Goal: Information Seeking & Learning: Check status

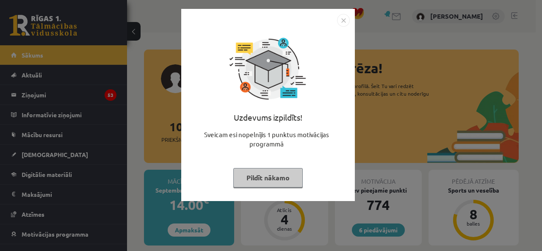
click at [339, 23] on div at bounding box center [267, 20] width 163 height 13
click at [339, 23] on img "Close" at bounding box center [343, 20] width 13 height 13
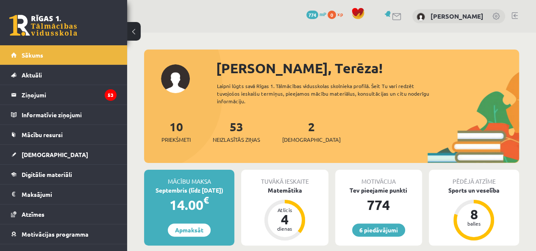
scroll to position [30, 0]
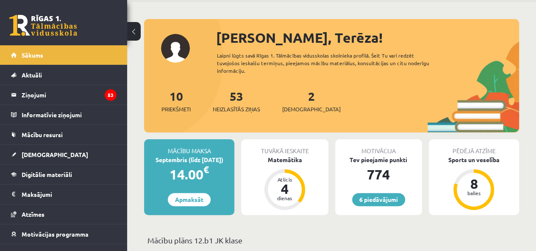
click at [284, 165] on div "Tuvākā ieskaite Matemātika Atlicis 4 dienas" at bounding box center [284, 177] width 87 height 76
click at [285, 153] on div "Tuvākā ieskaite" at bounding box center [284, 147] width 87 height 16
click at [282, 164] on div "Tuvākā ieskaite Matemātika Atlicis 4 dienas" at bounding box center [284, 177] width 87 height 76
click at [279, 159] on div "Matemātika" at bounding box center [284, 159] width 87 height 9
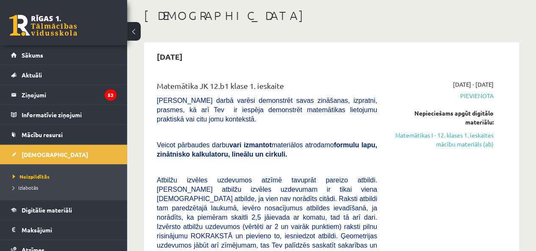
scroll to position [60, 0]
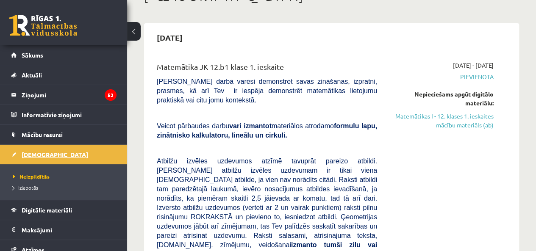
click at [26, 152] on span "[DEMOGRAPHIC_DATA]" at bounding box center [55, 155] width 66 height 8
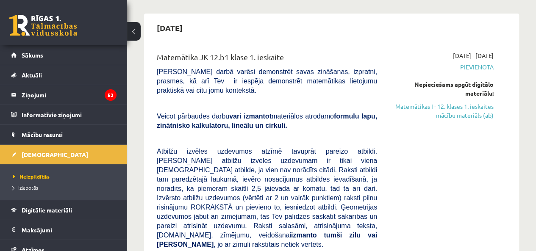
scroll to position [70, 0]
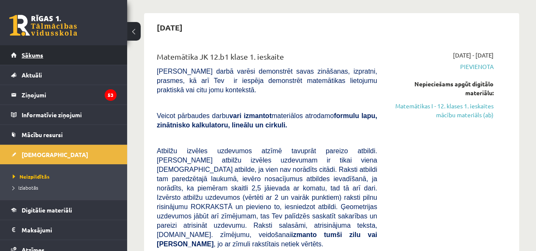
click at [36, 57] on span "Sākums" at bounding box center [33, 55] width 22 height 8
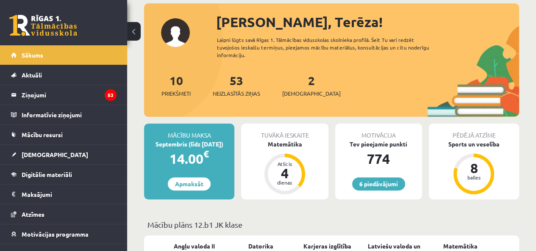
scroll to position [46, 0]
